Goal: Navigation & Orientation: Find specific page/section

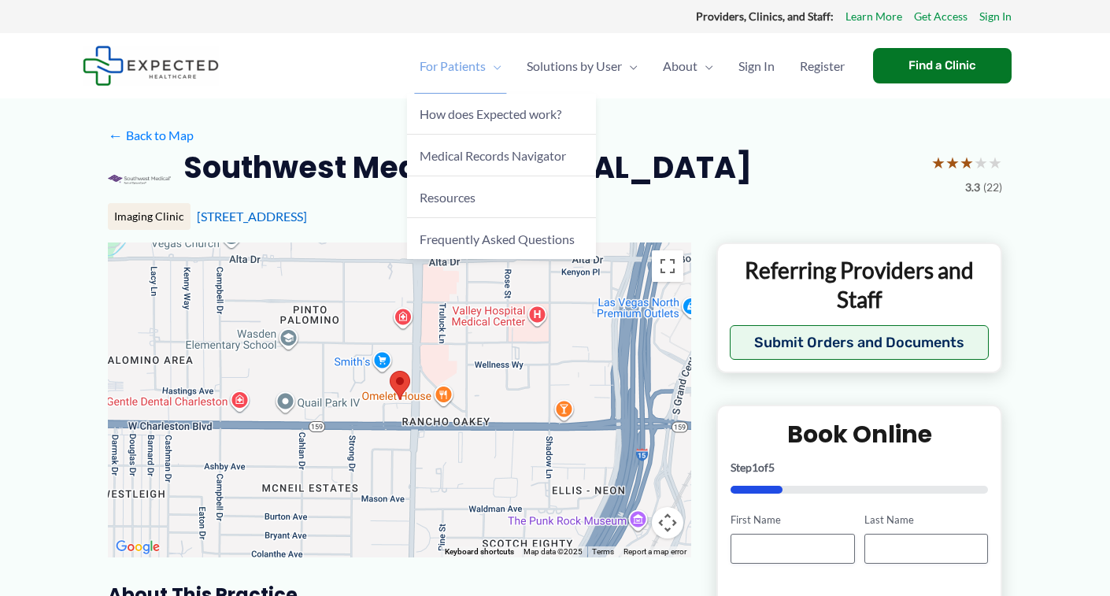
click at [480, 67] on span "For Patients" at bounding box center [453, 66] width 66 height 55
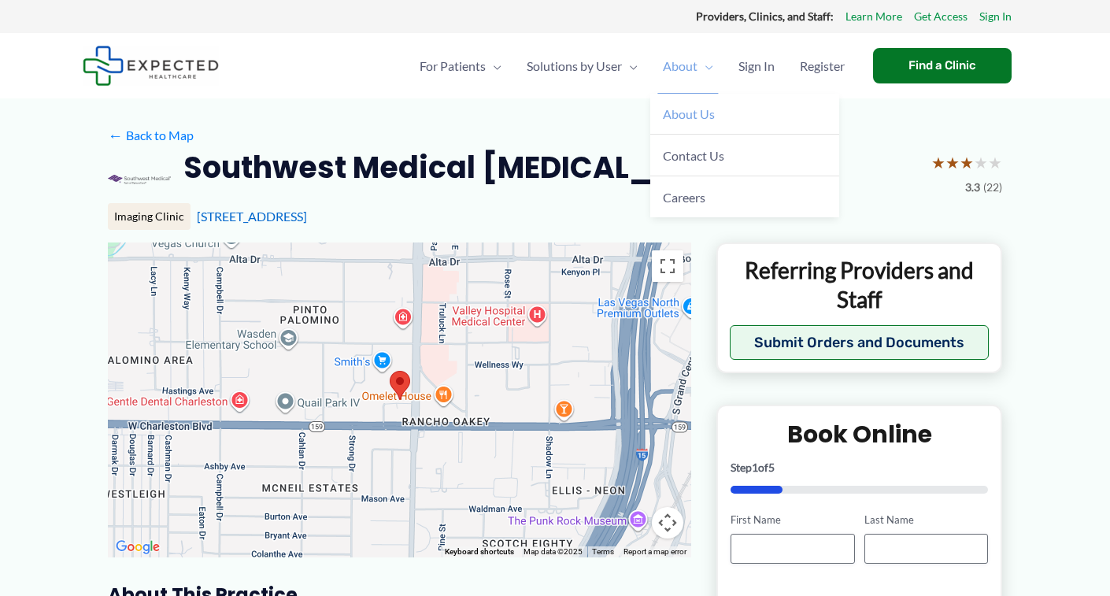
click at [683, 109] on span "About Us" at bounding box center [689, 113] width 52 height 15
